Goal: Transaction & Acquisition: Purchase product/service

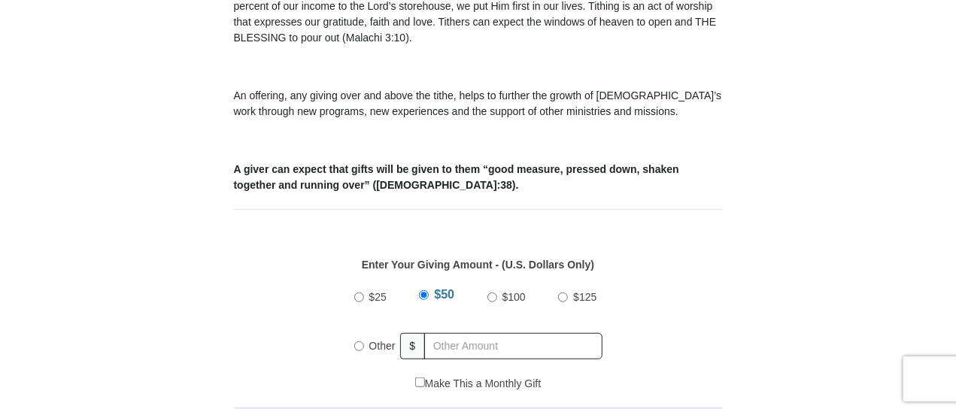
scroll to position [576, 0]
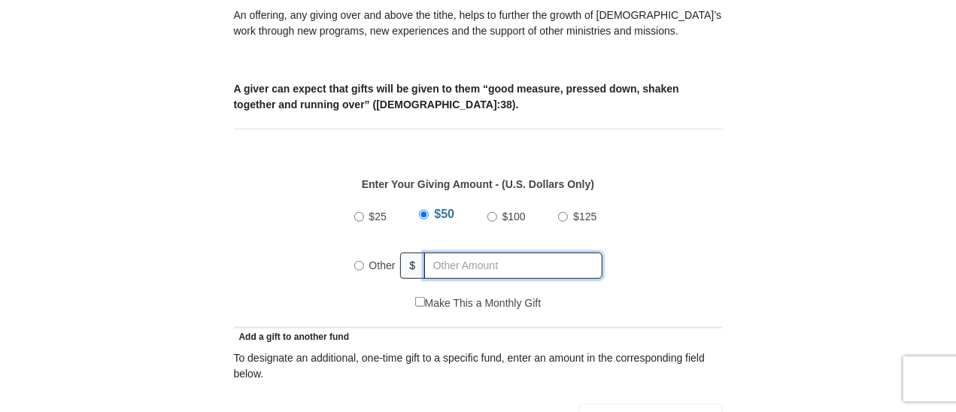
radio input "true"
click at [546, 253] on input "text" at bounding box center [516, 266] width 172 height 26
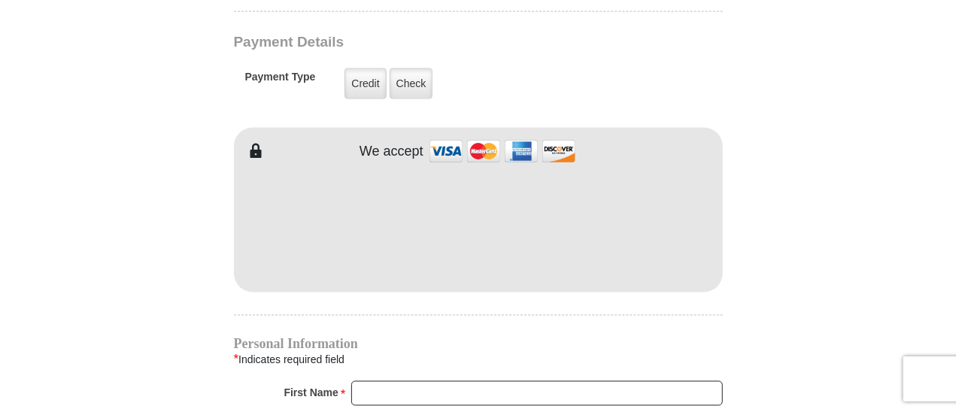
scroll to position [1229, 0]
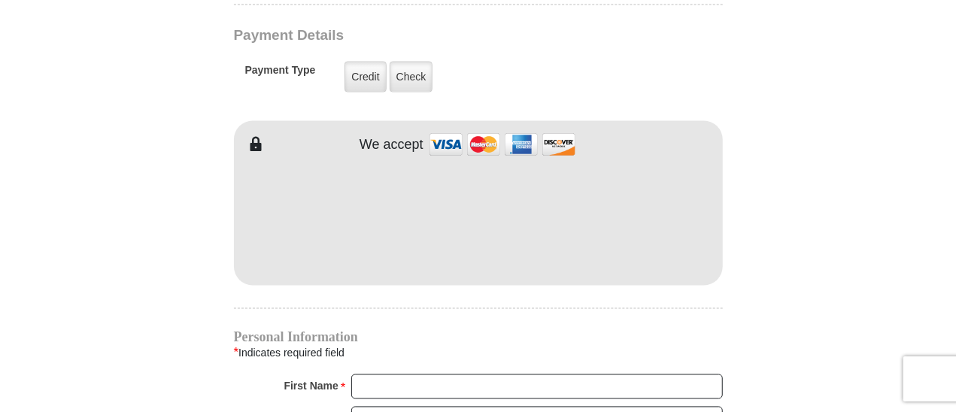
type input "105"
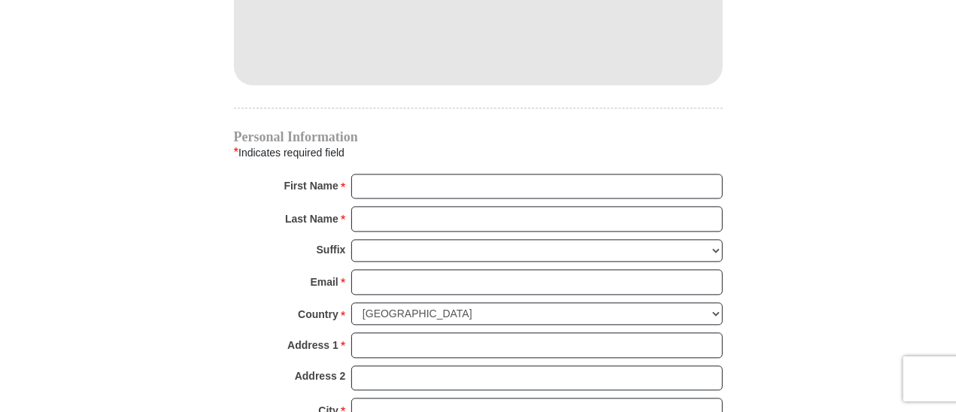
scroll to position [1430, 0]
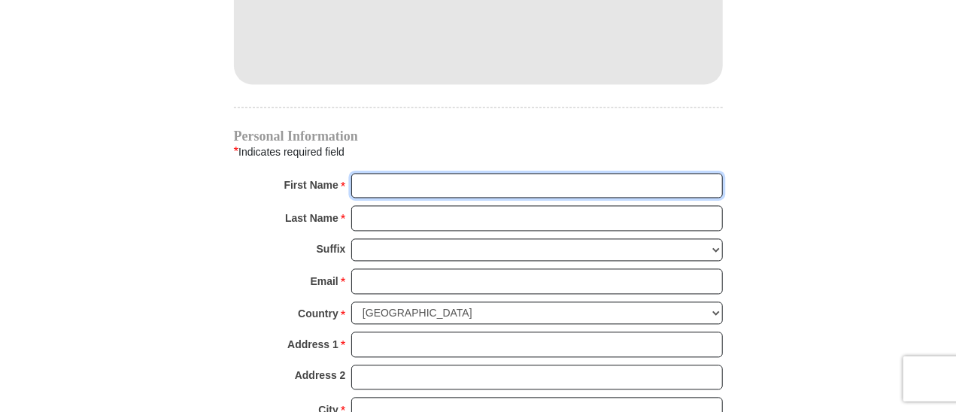
click at [551, 174] on input "First Name *" at bounding box center [537, 187] width 372 height 26
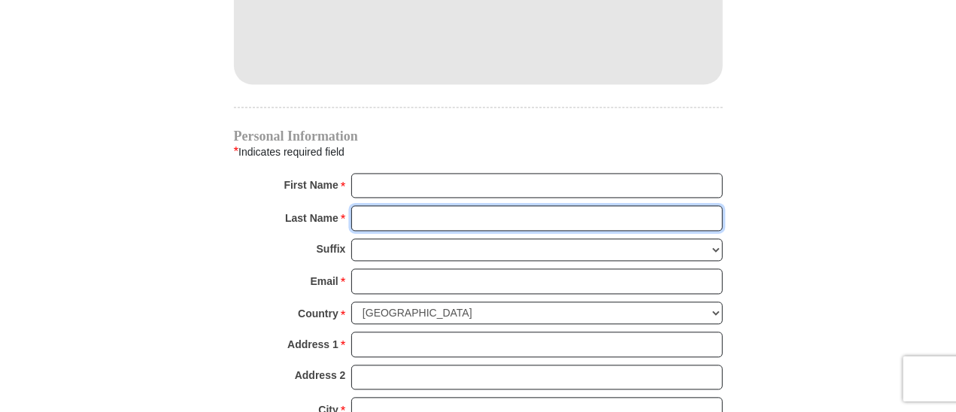
click at [528, 206] on input "Last Name *" at bounding box center [537, 219] width 372 height 26
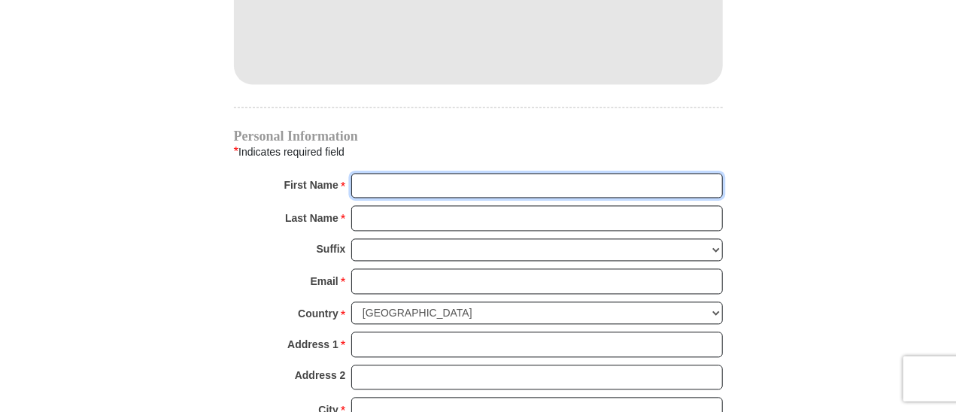
click at [497, 174] on input "First Name *" at bounding box center [537, 187] width 372 height 26
click at [484, 174] on input "First Name *" at bounding box center [537, 187] width 372 height 26
type input "[PERSON_NAME]"
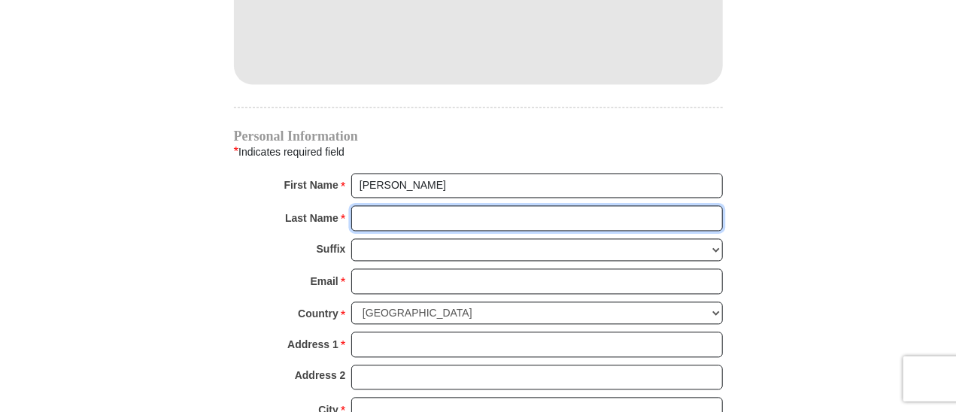
drag, startPoint x: 539, startPoint y: 195, endPoint x: 519, endPoint y: 196, distance: 19.6
click at [519, 206] on input "Last Name *" at bounding box center [537, 219] width 372 height 26
type input "Page"
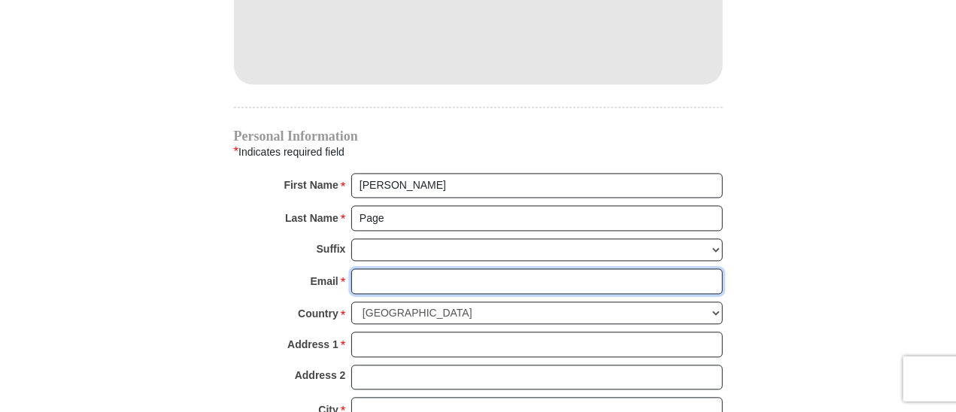
click at [467, 269] on input "Email *" at bounding box center [537, 282] width 372 height 26
type input "[EMAIL_ADDRESS][DOMAIN_NAME]"
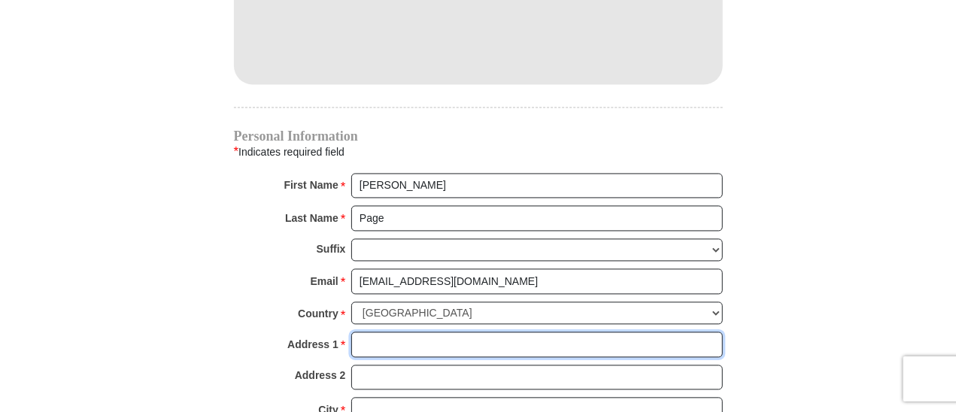
type input "[STREET_ADDRESS]"
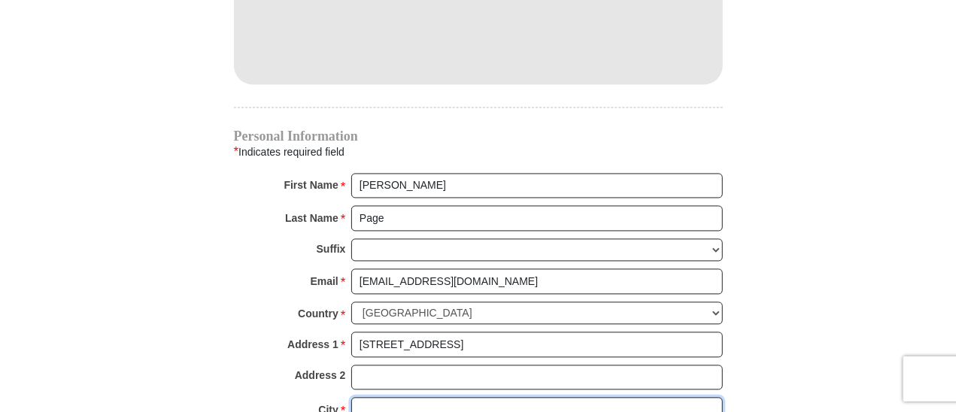
type input "[GEOGRAPHIC_DATA]"
select select "[GEOGRAPHIC_DATA]"
type input "76137"
type input "8173664666"
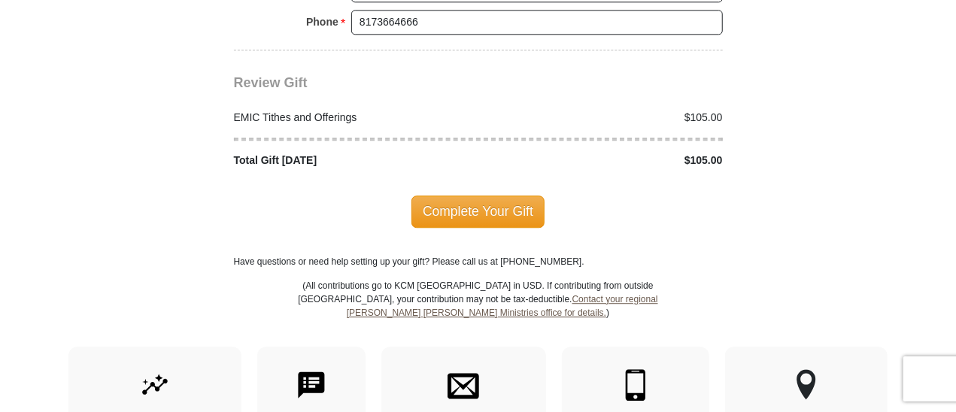
scroll to position [1931, 0]
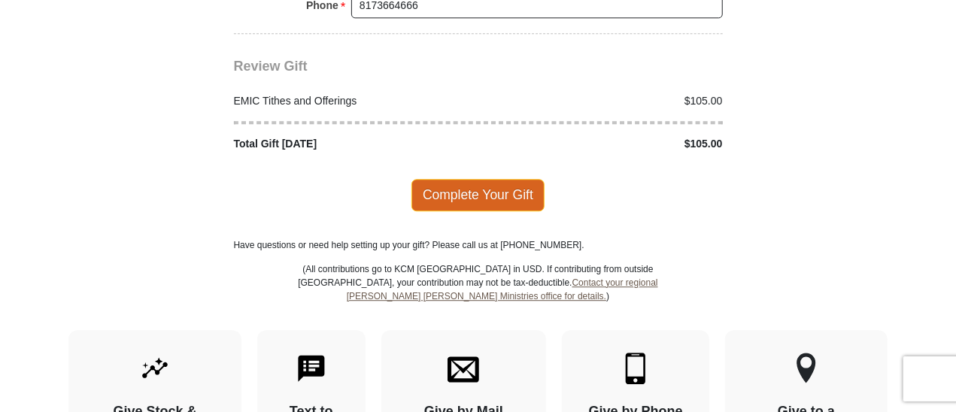
click at [477, 179] on span "Complete Your Gift" at bounding box center [478, 195] width 133 height 32
